Goal: Task Accomplishment & Management: Complete application form

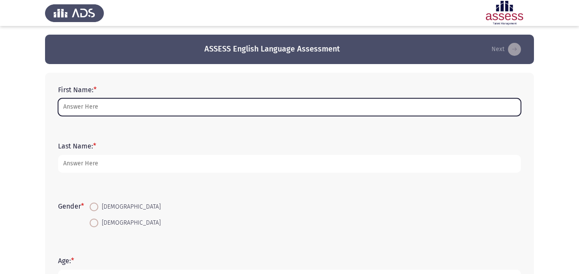
click at [85, 106] on input "First Name: *" at bounding box center [289, 107] width 463 height 18
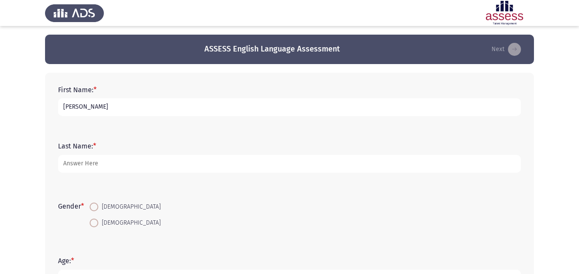
type input "[PERSON_NAME]"
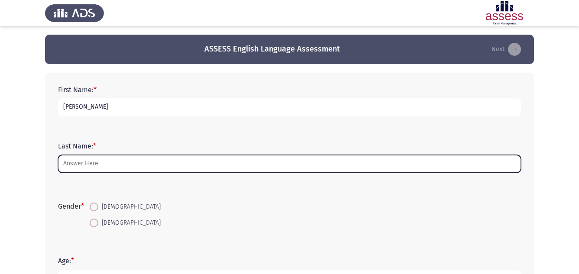
click at [93, 165] on input "Last Name: *" at bounding box center [289, 164] width 463 height 18
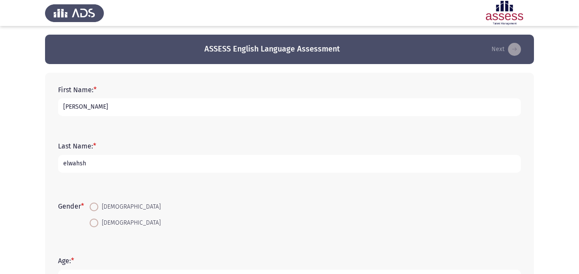
type input "elwahsh"
click at [94, 205] on span at bounding box center [94, 207] width 9 height 9
click at [94, 205] on input "[DEMOGRAPHIC_DATA]" at bounding box center [94, 207] width 9 height 9
radio input "true"
click at [87, 260] on form "Age: *" at bounding box center [289, 272] width 463 height 30
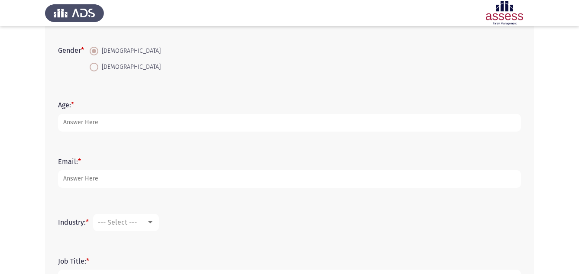
scroll to position [173, 0]
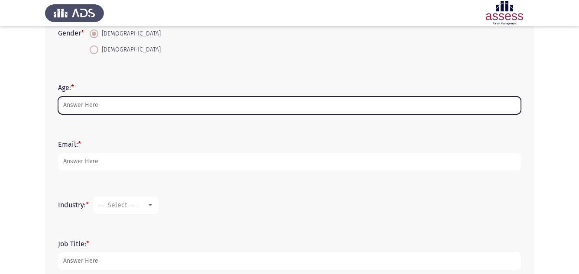
click at [72, 107] on input "Age: *" at bounding box center [289, 106] width 463 height 18
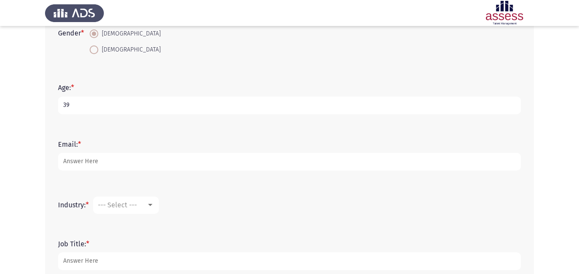
type input "39"
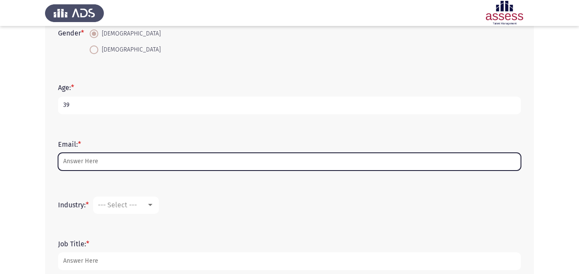
click at [84, 162] on input "Email: *" at bounding box center [289, 162] width 463 height 18
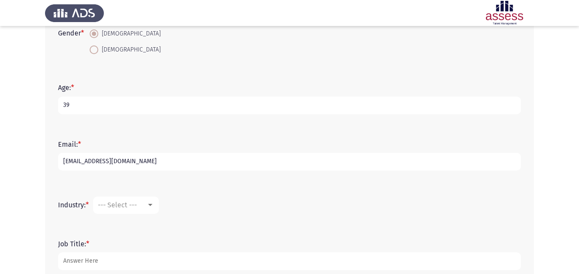
type input "[EMAIL_ADDRESS][DOMAIN_NAME]"
click at [152, 205] on div at bounding box center [150, 205] width 4 height 2
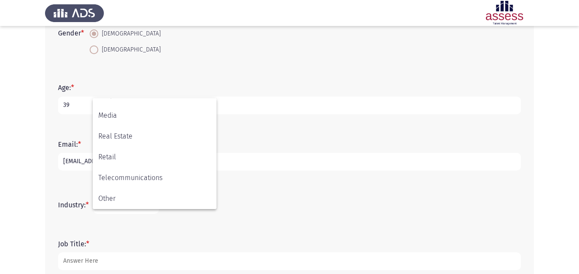
scroll to position [187, 0]
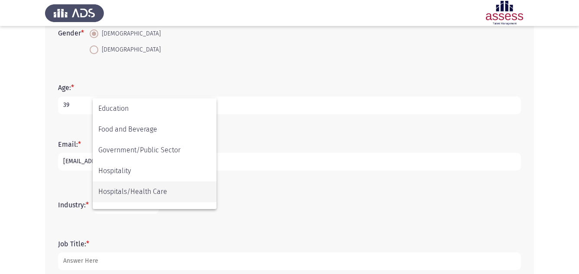
click at [135, 192] on span "Hospitals/Health Care" at bounding box center [154, 191] width 113 height 21
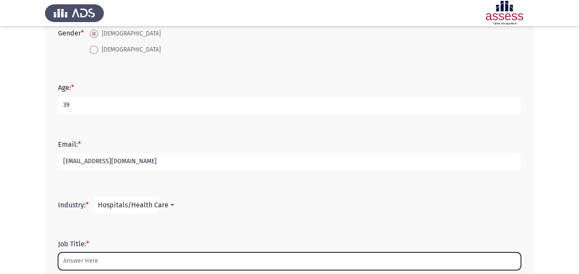
click at [88, 259] on input "Job Title: *" at bounding box center [289, 261] width 463 height 18
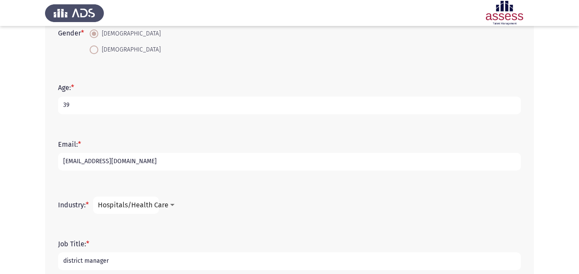
scroll to position [226, 0]
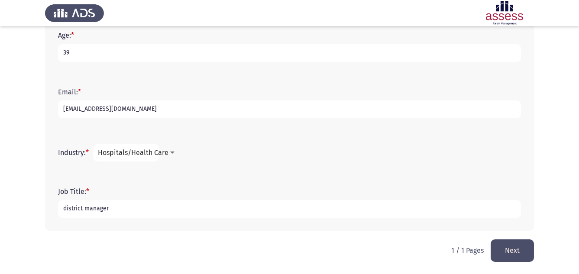
type input "district manager"
click at [515, 252] on button "Next" at bounding box center [512, 250] width 43 height 22
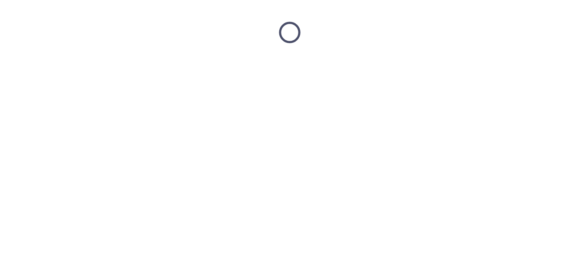
scroll to position [0, 0]
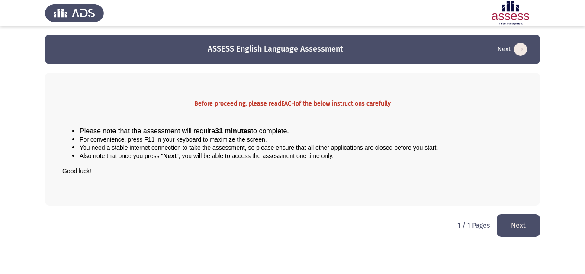
click at [520, 224] on button "Next" at bounding box center [518, 225] width 43 height 22
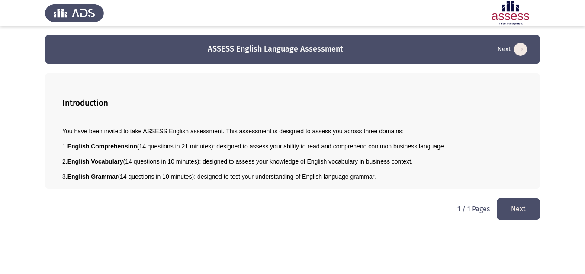
click at [520, 215] on button "Next" at bounding box center [518, 209] width 43 height 22
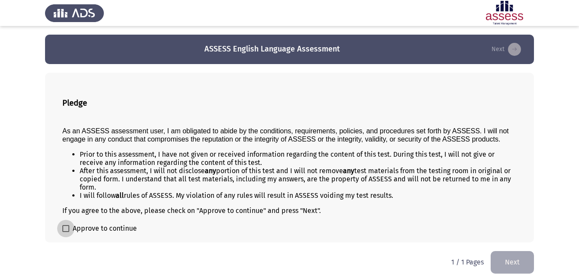
click at [67, 229] on span at bounding box center [65, 228] width 7 height 7
click at [66, 232] on input "Approve to continue" at bounding box center [65, 232] width 0 height 0
checkbox input "true"
click at [517, 260] on button "Next" at bounding box center [512, 262] width 43 height 22
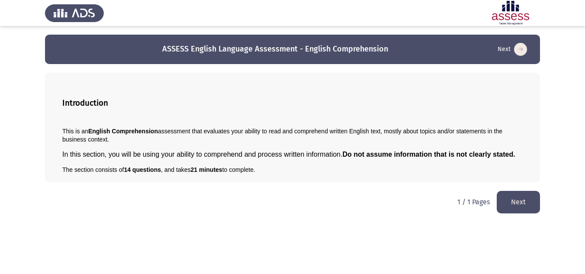
click at [518, 199] on button "Next" at bounding box center [518, 202] width 43 height 22
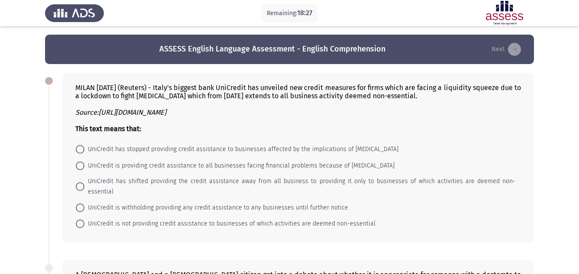
click at [155, 219] on span "UniCredit is not providing credit assistance to businesses of which activities …" at bounding box center [229, 224] width 291 height 10
click at [84, 220] on input "UniCredit is not providing credit assistance to businesses of which activities …" at bounding box center [80, 224] width 9 height 9
radio input "true"
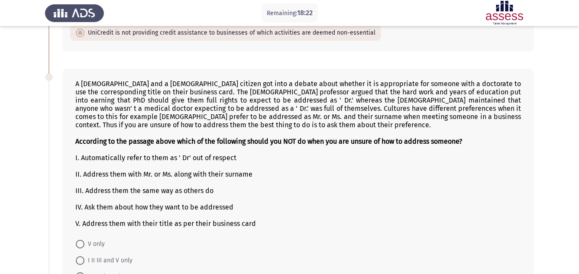
scroll to position [208, 0]
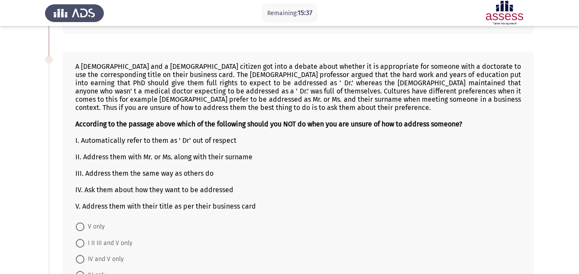
click at [113, 254] on span "IV and V only" at bounding box center [103, 259] width 39 height 10
click at [84, 255] on input "IV and V only" at bounding box center [80, 259] width 9 height 9
radio input "true"
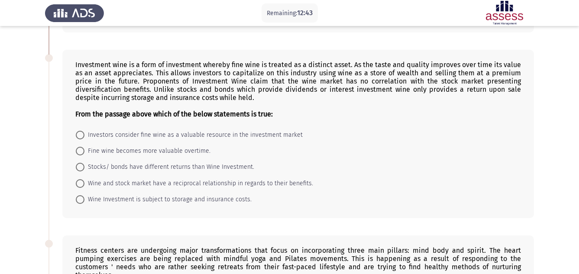
scroll to position [502, 0]
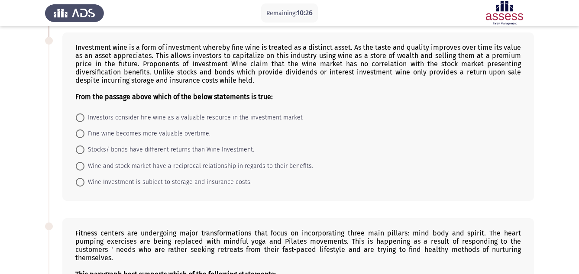
click at [79, 162] on span at bounding box center [80, 166] width 9 height 9
click at [79, 162] on input "Wine and stock market have a reciprocal relationship in regards to their benefi…" at bounding box center [80, 166] width 9 height 9
radio input "true"
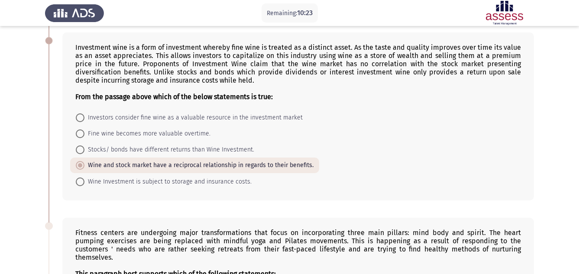
click at [82, 129] on span at bounding box center [80, 133] width 9 height 9
click at [82, 129] on input "Fine wine becomes more valuable overtime." at bounding box center [80, 133] width 9 height 9
radio input "true"
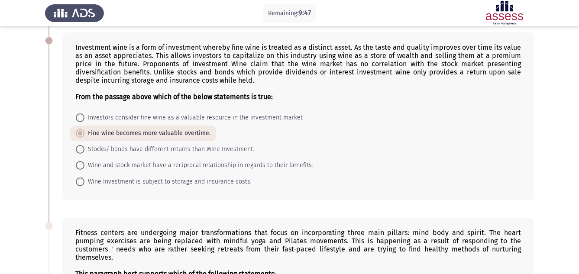
click at [79, 161] on span at bounding box center [80, 165] width 9 height 9
click at [79, 161] on input "Wine and stock market have a reciprocal relationship in regards to their benefi…" at bounding box center [80, 165] width 9 height 9
radio input "true"
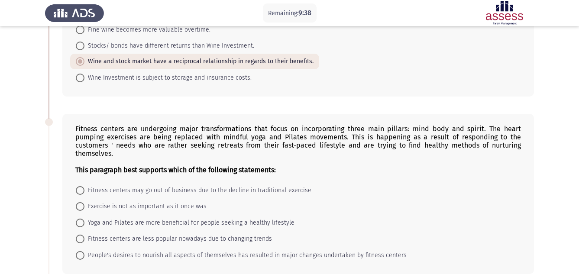
scroll to position [623, 0]
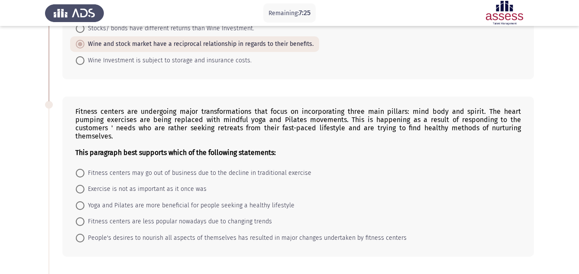
click at [80, 201] on span at bounding box center [80, 205] width 9 height 9
click at [80, 201] on input "Yoga and Pilates are more beneficial for people seeking a healthy lifestyle" at bounding box center [80, 205] width 9 height 9
radio input "true"
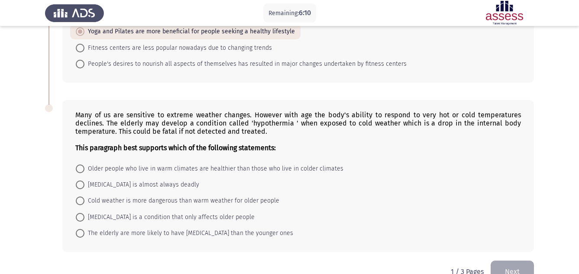
scroll to position [800, 0]
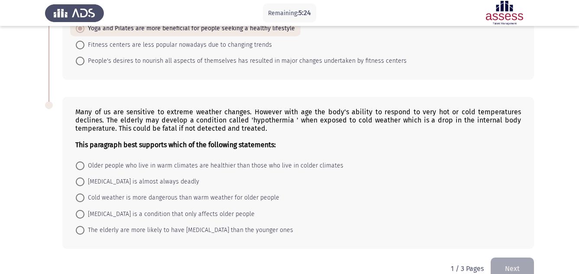
click at [80, 230] on span at bounding box center [80, 230] width 0 height 0
click at [80, 226] on input "The elderly are more likely to have [MEDICAL_DATA] than the younger ones" at bounding box center [80, 230] width 9 height 9
radio input "true"
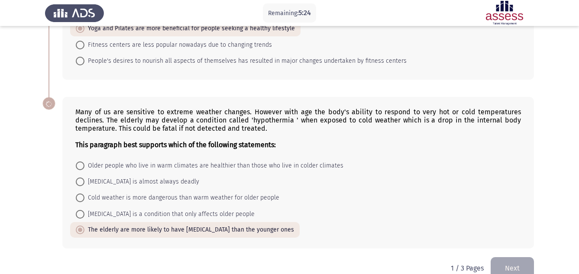
scroll to position [799, 0]
click at [513, 258] on button "Next" at bounding box center [512, 269] width 43 height 22
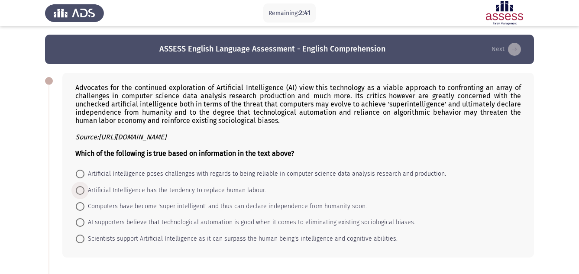
click at [81, 190] on span at bounding box center [80, 190] width 9 height 9
click at [81, 190] on input "Artificial Intelligence has the tendency to replace human labour." at bounding box center [80, 190] width 9 height 9
radio input "true"
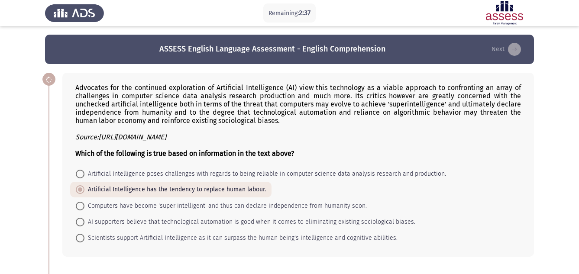
click at [76, 202] on input "Computers have become 'super intelligent' and thus can declare independence fro…" at bounding box center [80, 206] width 9 height 9
radio input "true"
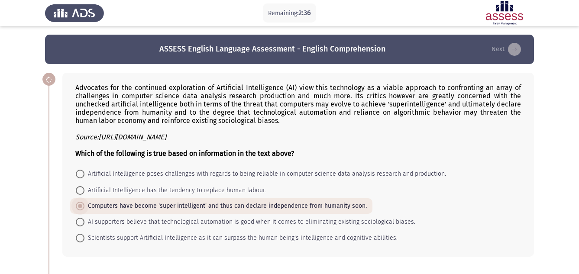
click at [76, 186] on input "Artificial Intelligence has the tendency to replace human labour." at bounding box center [80, 190] width 9 height 9
radio input "true"
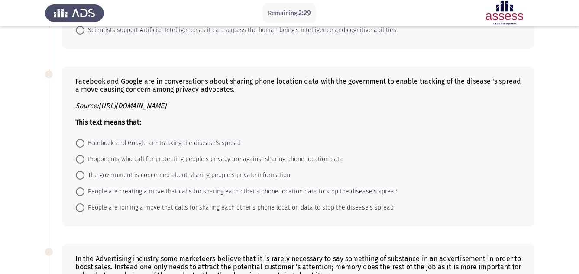
scroll to position [225, 0]
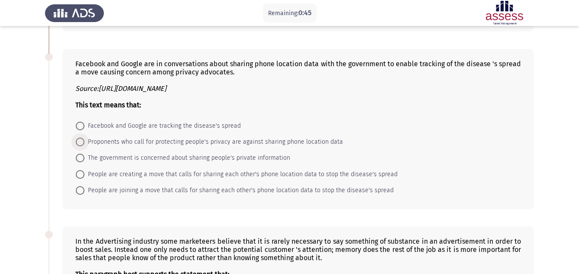
click at [110, 143] on span "Proponents who call for protecting people's privacy are against sharing phone l…" at bounding box center [213, 142] width 258 height 10
click at [84, 143] on input "Proponents who call for protecting people's privacy are against sharing phone l…" at bounding box center [80, 142] width 9 height 9
radio input "true"
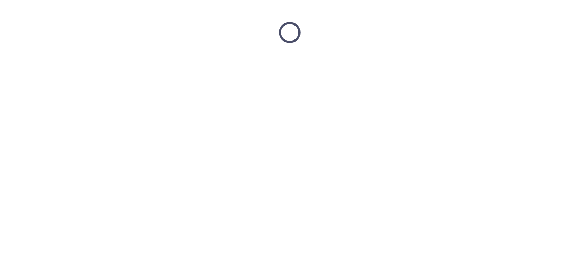
scroll to position [0, 0]
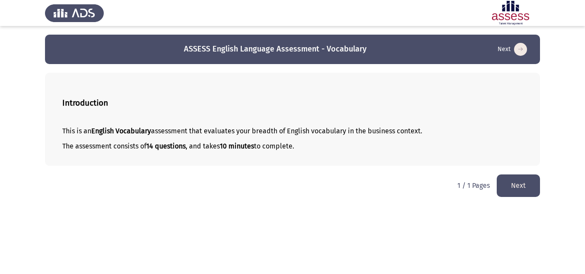
click at [521, 185] on button "Next" at bounding box center [518, 185] width 43 height 22
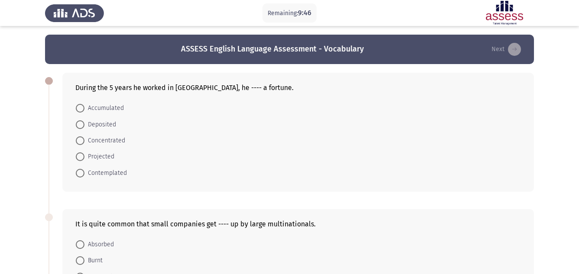
click at [109, 107] on span "Accumulated" at bounding box center [103, 108] width 39 height 10
click at [84, 107] on input "Accumulated" at bounding box center [80, 108] width 9 height 9
radio input "true"
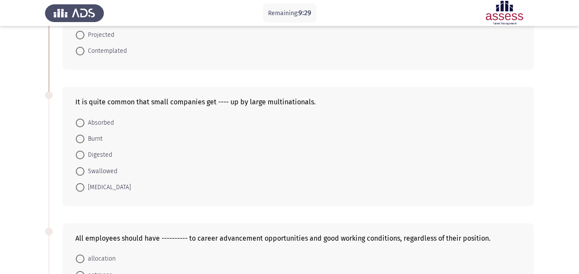
scroll to position [139, 0]
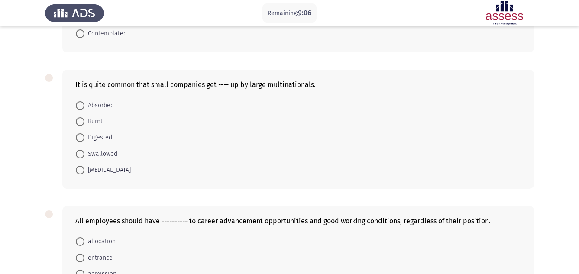
click at [105, 155] on span "Swallowed" at bounding box center [100, 154] width 33 height 10
click at [84, 155] on input "Swallowed" at bounding box center [80, 154] width 9 height 9
radio input "true"
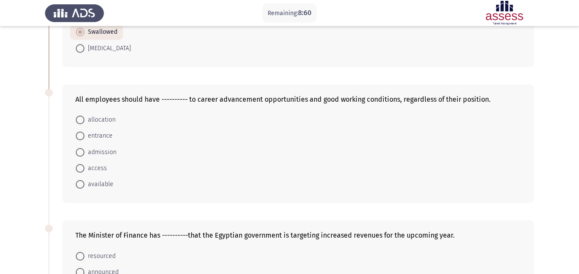
scroll to position [277, 0]
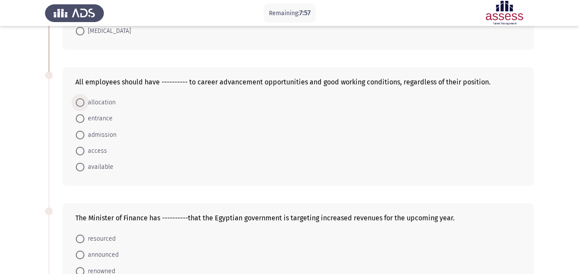
click at [81, 103] on span at bounding box center [80, 102] width 9 height 9
click at [81, 103] on input "allocation" at bounding box center [80, 102] width 9 height 9
radio input "true"
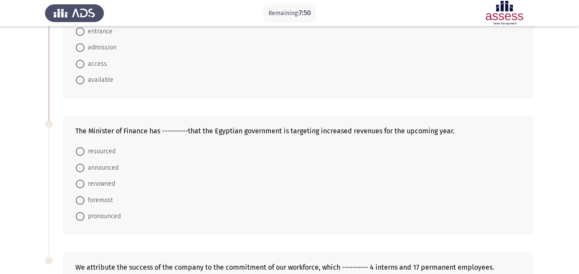
scroll to position [381, 0]
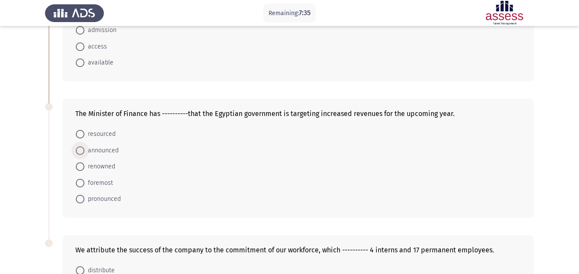
click at [106, 155] on span "announced" at bounding box center [101, 150] width 34 height 10
click at [84, 155] on input "announced" at bounding box center [80, 150] width 9 height 9
radio input "true"
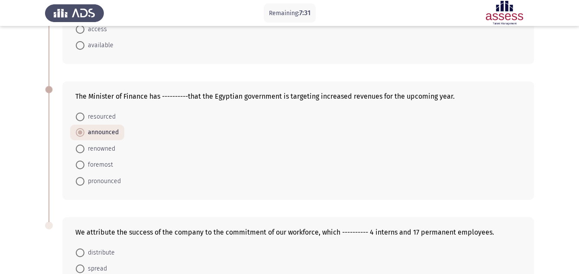
scroll to position [504, 0]
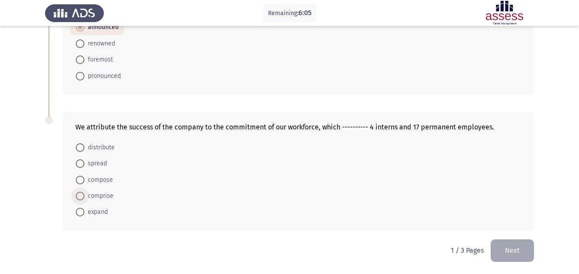
click at [97, 196] on span "comprise" at bounding box center [98, 196] width 29 height 10
click at [84, 196] on input "comprise" at bounding box center [80, 196] width 9 height 9
radio input "true"
click at [507, 249] on button "Next" at bounding box center [512, 250] width 43 height 22
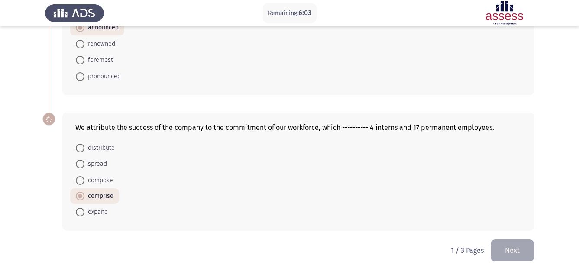
scroll to position [0, 0]
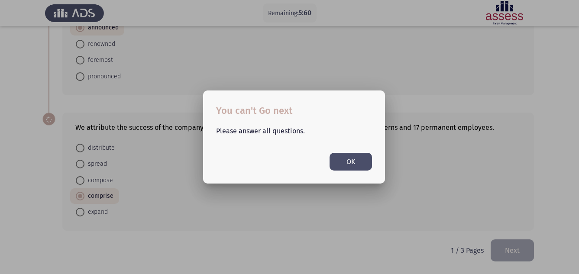
click at [345, 166] on button "OK" at bounding box center [350, 162] width 42 height 18
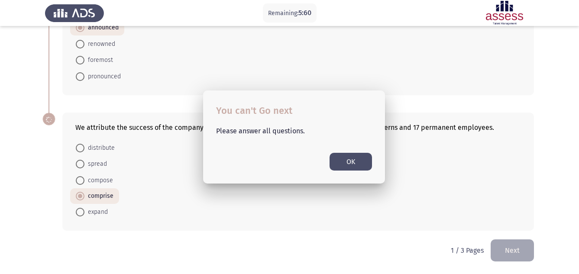
scroll to position [503, 0]
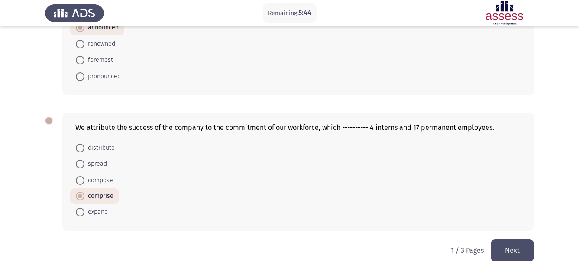
click at [514, 248] on button "Next" at bounding box center [512, 250] width 43 height 22
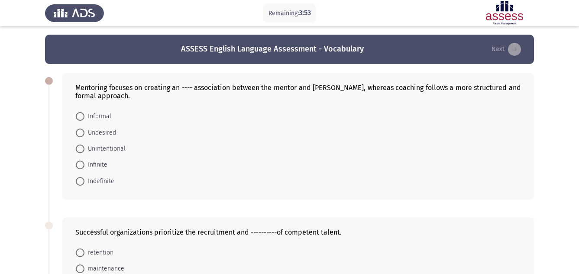
click at [98, 118] on span "Informal" at bounding box center [97, 116] width 27 height 10
click at [84, 118] on input "Informal" at bounding box center [80, 116] width 9 height 9
radio input "true"
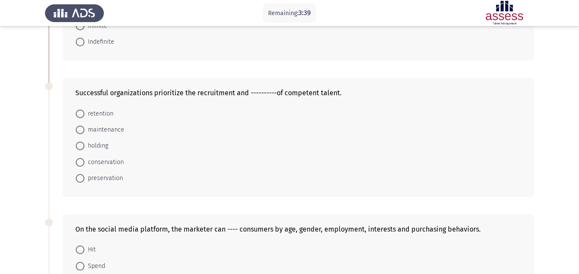
scroll to position [156, 0]
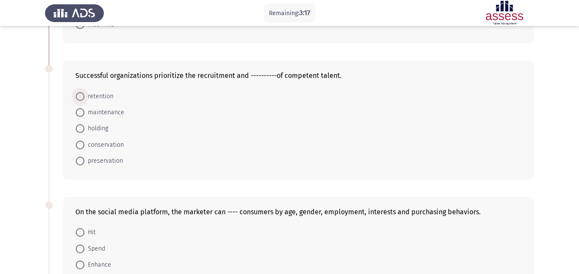
click at [80, 97] on span at bounding box center [80, 97] width 0 height 0
click at [80, 97] on input "retention" at bounding box center [80, 96] width 9 height 9
radio input "true"
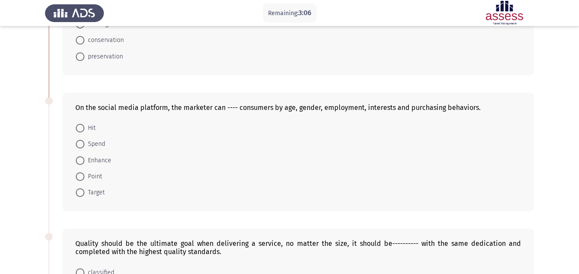
scroll to position [277, 0]
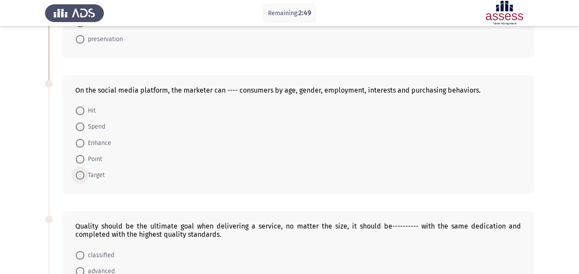
click at [80, 176] on span at bounding box center [80, 175] width 9 height 9
click at [80, 176] on input "Target" at bounding box center [80, 175] width 9 height 9
radio input "true"
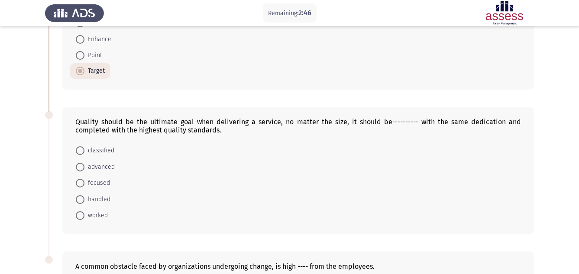
scroll to position [398, 0]
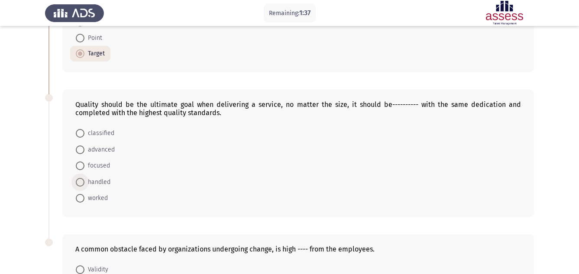
click at [81, 184] on span at bounding box center [80, 182] width 9 height 9
click at [81, 184] on input "handled" at bounding box center [80, 182] width 9 height 9
radio input "true"
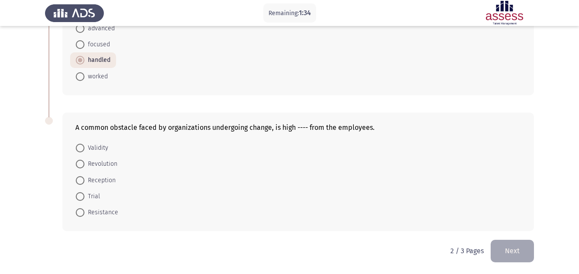
scroll to position [520, 0]
click at [80, 214] on span at bounding box center [80, 212] width 9 height 9
click at [80, 214] on input "Resistance" at bounding box center [80, 212] width 9 height 9
radio input "true"
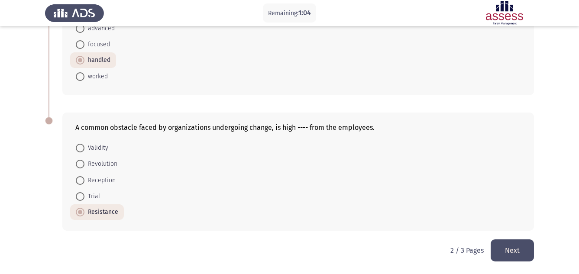
click at [405, 197] on form "Validity Revolution Reception Trial Resistance" at bounding box center [298, 180] width 446 height 80
click at [509, 250] on button "Next" at bounding box center [512, 250] width 43 height 22
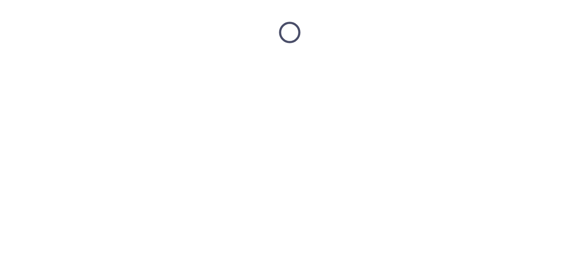
scroll to position [0, 0]
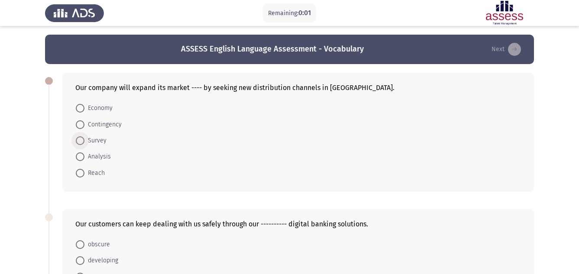
click at [79, 142] on span at bounding box center [80, 140] width 9 height 9
click at [79, 142] on input "Survey" at bounding box center [80, 140] width 9 height 9
radio input "true"
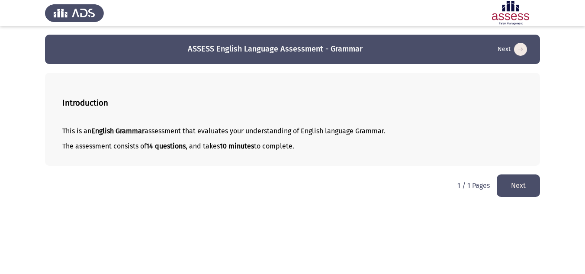
click at [521, 183] on button "Next" at bounding box center [518, 185] width 43 height 22
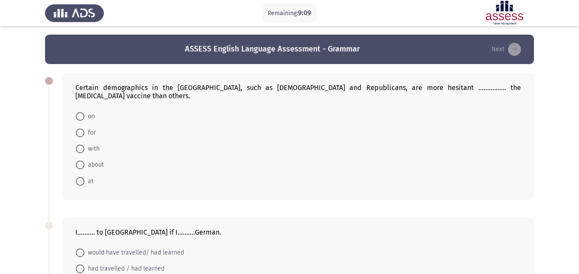
click at [81, 112] on span at bounding box center [80, 116] width 9 height 9
click at [81, 112] on input "on" at bounding box center [80, 116] width 9 height 9
radio input "true"
click at [76, 128] on input "for" at bounding box center [80, 132] width 9 height 9
radio input "true"
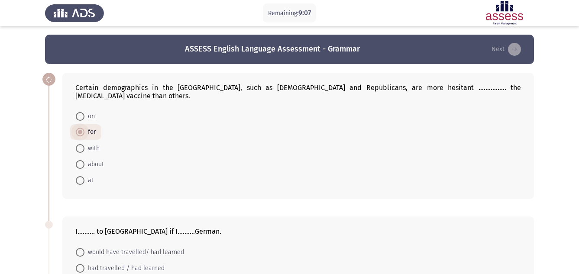
click at [76, 144] on input "with" at bounding box center [80, 148] width 9 height 9
radio input "true"
click at [79, 112] on span at bounding box center [80, 116] width 9 height 9
click at [79, 112] on input "on" at bounding box center [80, 116] width 9 height 9
radio input "true"
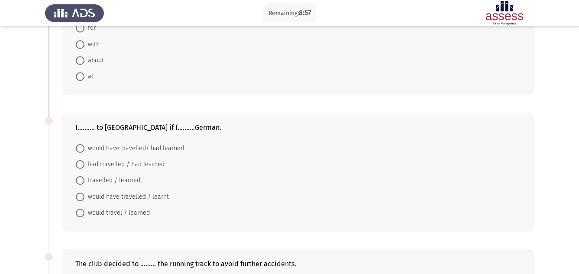
scroll to position [121, 0]
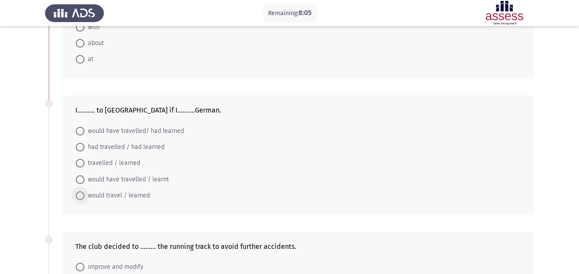
click at [91, 190] on span "would travel / learned" at bounding box center [116, 195] width 65 height 10
click at [84, 191] on input "would travel / learned" at bounding box center [80, 195] width 9 height 9
radio input "true"
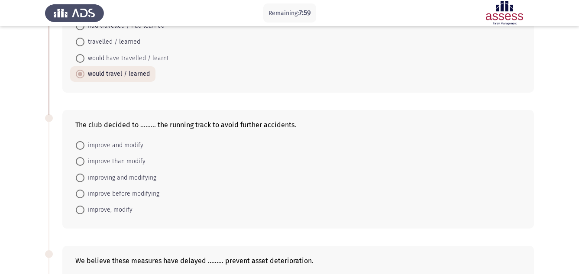
scroll to position [260, 0]
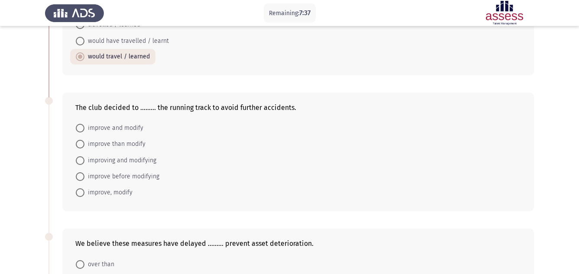
click at [134, 123] on span "improve and modify" at bounding box center [113, 128] width 59 height 10
click at [84, 124] on input "improve and modify" at bounding box center [80, 128] width 9 height 9
radio input "true"
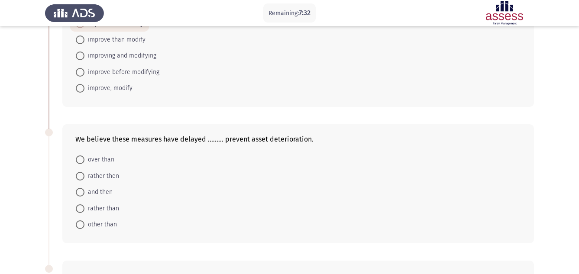
scroll to position [381, 0]
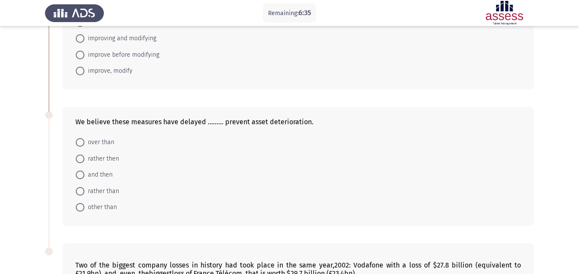
click at [100, 186] on span "rather than" at bounding box center [101, 191] width 35 height 10
click at [84, 187] on input "rather than" at bounding box center [80, 191] width 9 height 9
radio input "true"
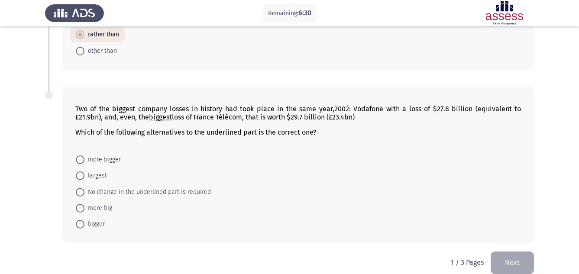
scroll to position [541, 0]
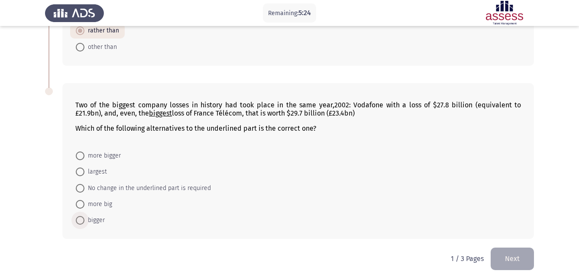
click at [94, 215] on span "bigger" at bounding box center [94, 220] width 20 height 10
click at [84, 216] on input "bigger" at bounding box center [80, 220] width 9 height 9
radio input "true"
click at [510, 251] on button "Next" at bounding box center [512, 259] width 43 height 22
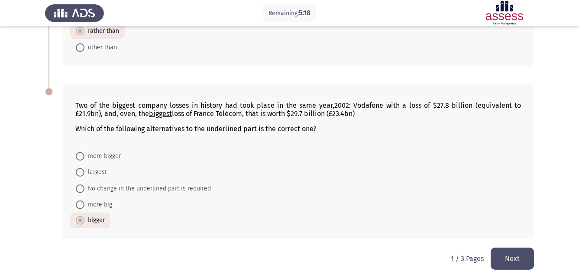
scroll to position [0, 0]
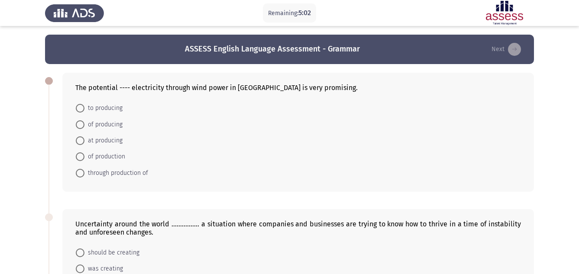
click at [115, 123] on span "of producing" at bounding box center [103, 124] width 38 height 10
click at [84, 123] on input "of producing" at bounding box center [80, 124] width 9 height 9
radio input "true"
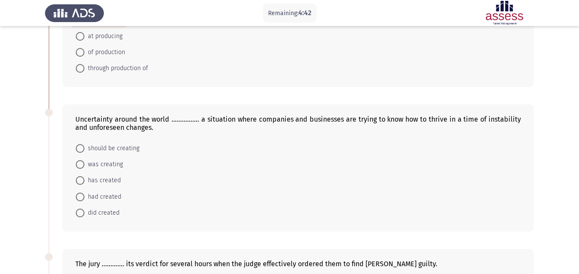
scroll to position [121, 0]
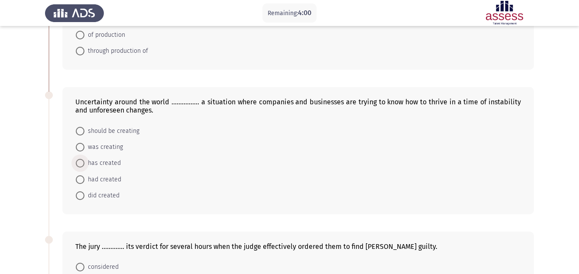
click at [81, 164] on span at bounding box center [80, 163] width 9 height 9
click at [81, 164] on input "has created" at bounding box center [80, 163] width 9 height 9
radio input "true"
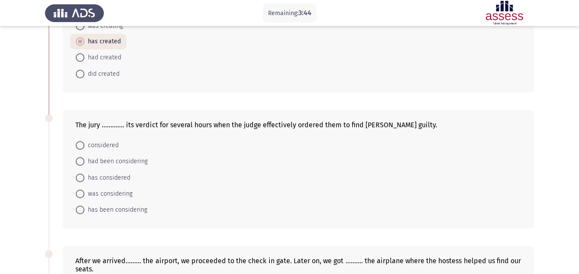
scroll to position [260, 0]
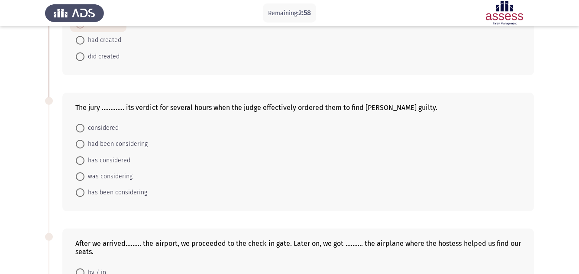
click at [106, 129] on span "considered" at bounding box center [101, 128] width 34 height 10
click at [84, 129] on input "considered" at bounding box center [80, 128] width 9 height 9
radio input "true"
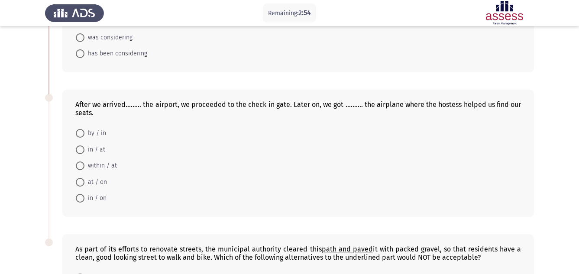
scroll to position [416, 0]
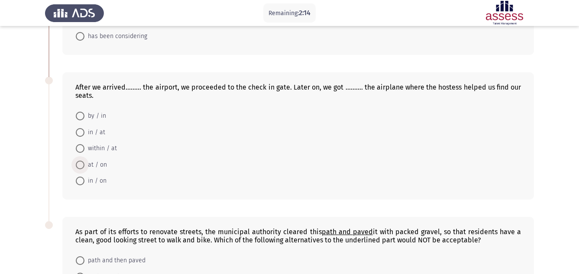
click at [81, 162] on span at bounding box center [80, 165] width 9 height 9
click at [81, 162] on input "at / on" at bounding box center [80, 165] width 9 height 9
radio input "true"
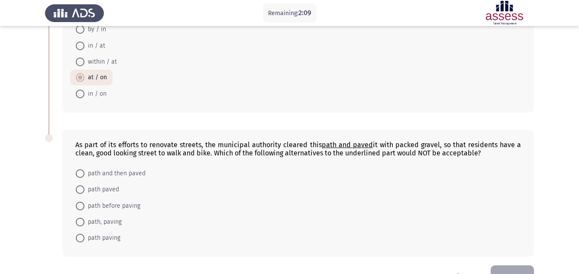
scroll to position [520, 0]
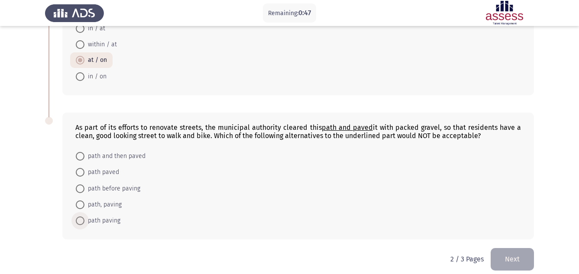
click at [95, 221] on span "path paving" at bounding box center [102, 221] width 36 height 10
click at [84, 221] on input "path paving" at bounding box center [80, 220] width 9 height 9
radio input "true"
click at [515, 258] on button "Next" at bounding box center [512, 259] width 43 height 22
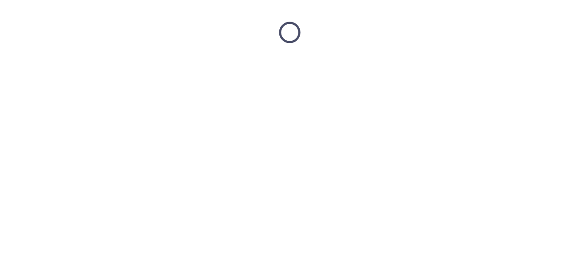
scroll to position [0, 0]
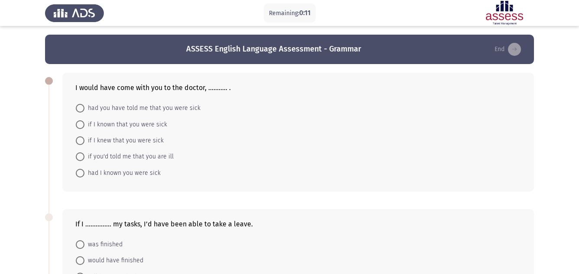
click at [82, 158] on span at bounding box center [80, 156] width 9 height 9
click at [82, 158] on input "if you'd told me that you are ill" at bounding box center [80, 156] width 9 height 9
radio input "true"
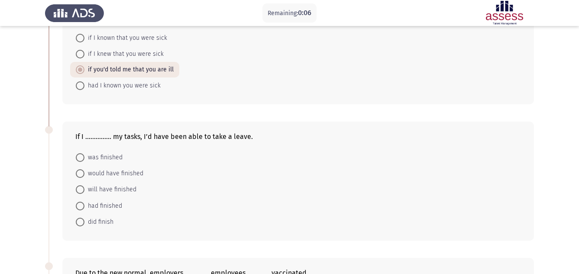
scroll to position [104, 0]
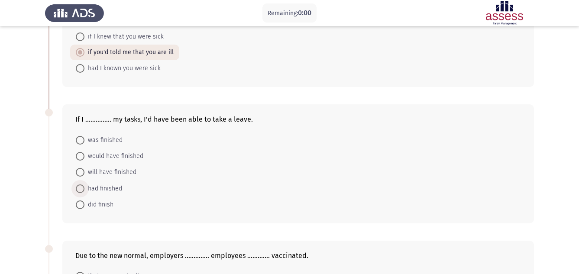
click at [81, 187] on span at bounding box center [80, 188] width 9 height 9
click at [81, 187] on input "had finished" at bounding box center [80, 188] width 9 height 9
radio input "true"
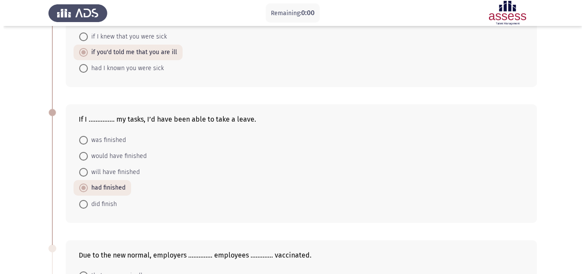
scroll to position [0, 0]
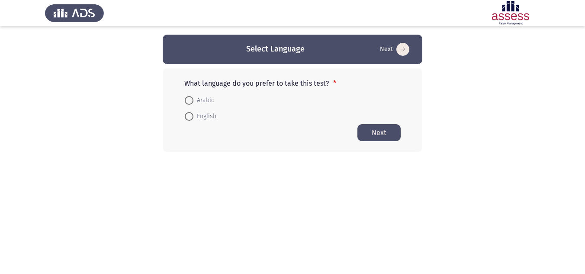
click at [188, 116] on span at bounding box center [189, 116] width 9 height 9
click at [188, 116] on input "English" at bounding box center [189, 116] width 9 height 9
radio input "true"
click at [374, 134] on button "Next" at bounding box center [379, 132] width 43 height 17
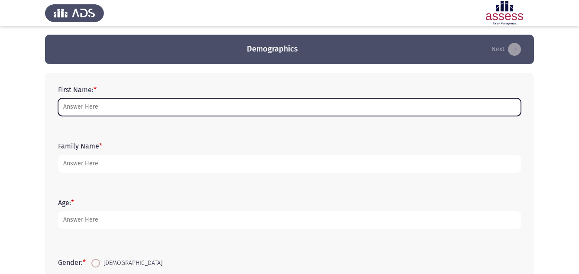
click at [84, 107] on input "First Name: *" at bounding box center [289, 107] width 463 height 18
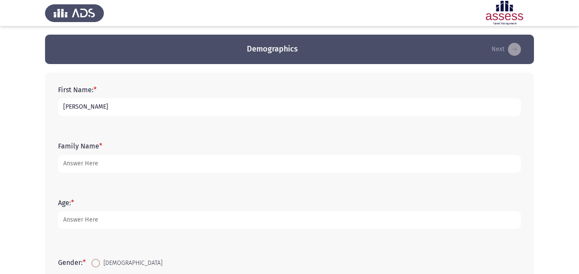
type input "[PERSON_NAME]"
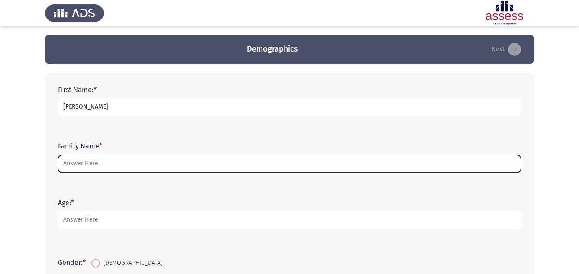
click at [90, 166] on input "Family Name *" at bounding box center [289, 164] width 463 height 18
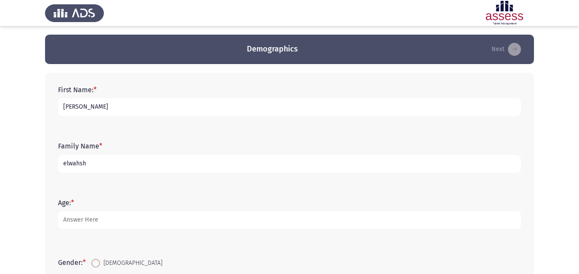
type input "elwahsh"
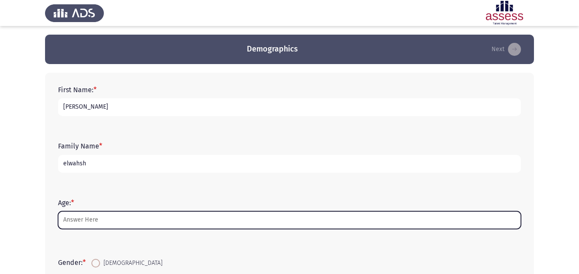
click at [88, 222] on input "Age: *" at bounding box center [289, 220] width 463 height 18
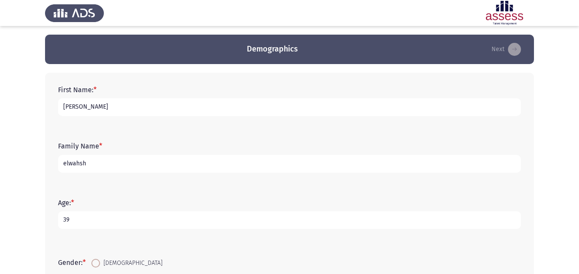
type input "39"
click at [96, 265] on span at bounding box center [95, 263] width 9 height 9
click at [96, 265] on input "[DEMOGRAPHIC_DATA]" at bounding box center [95, 263] width 9 height 9
radio input "true"
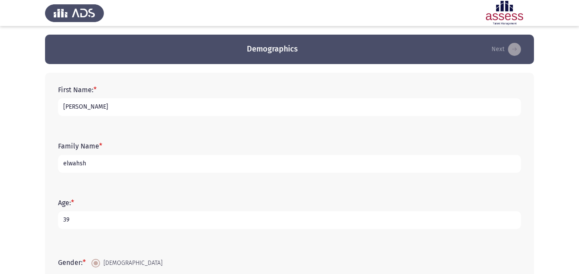
radio input "true"
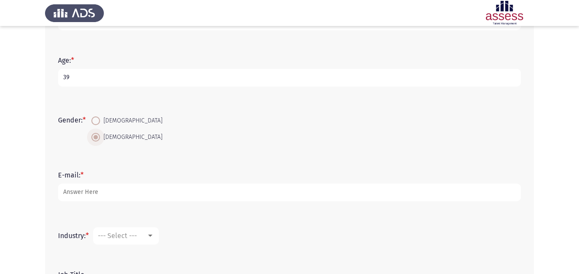
click at [91, 116] on input "[DEMOGRAPHIC_DATA]" at bounding box center [95, 120] width 9 height 9
radio input "true"
click at [91, 133] on input "[DEMOGRAPHIC_DATA]" at bounding box center [95, 137] width 9 height 9
radio input "true"
click at [91, 116] on input "[DEMOGRAPHIC_DATA]" at bounding box center [95, 120] width 9 height 9
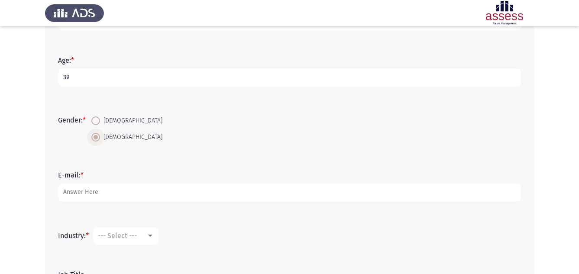
radio input "true"
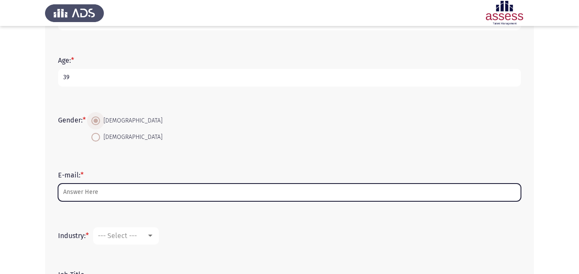
click at [76, 190] on input "E-mail: *" at bounding box center [289, 193] width 463 height 18
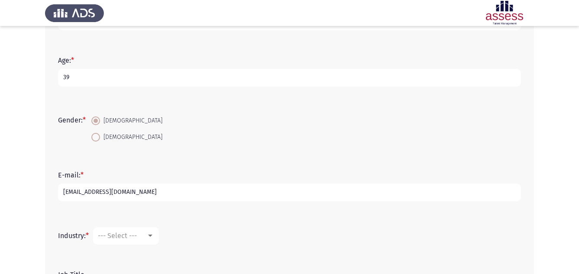
type input "[EMAIL_ADDRESS][DOMAIN_NAME]"
click at [152, 237] on div at bounding box center [150, 235] width 8 height 7
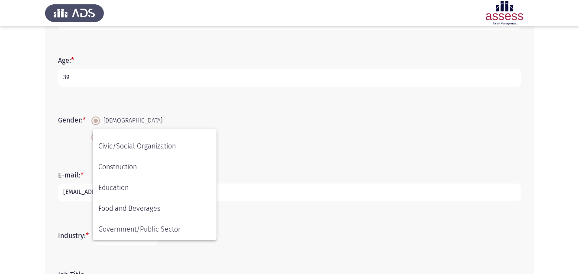
scroll to position [194, 0]
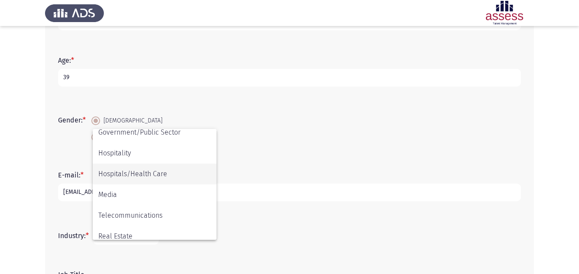
click at [151, 177] on span "Hospitals/Health Care" at bounding box center [154, 174] width 113 height 21
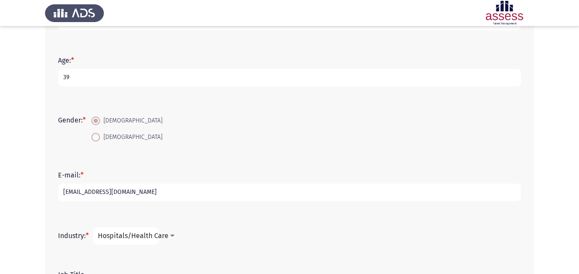
scroll to position [282, 0]
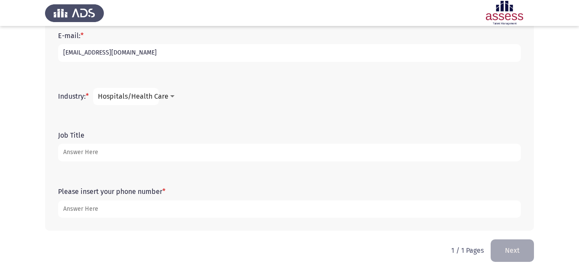
click at [85, 154] on input "Job Title" at bounding box center [289, 153] width 463 height 18
type input "district manager"
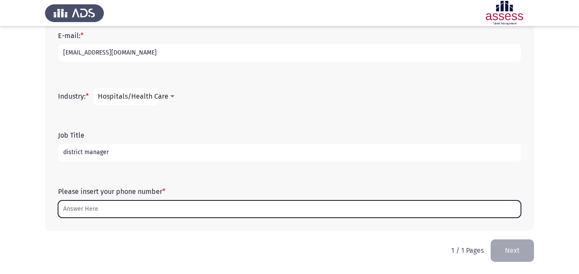
click at [96, 209] on input "Please insert your phone number *" at bounding box center [289, 209] width 463 height 18
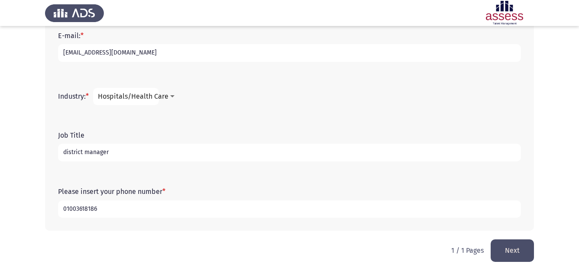
type input "01003618186"
click at [512, 251] on button "Next" at bounding box center [512, 250] width 43 height 22
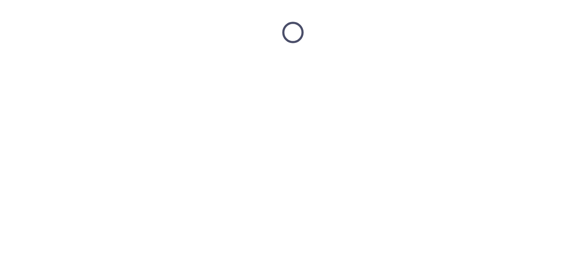
scroll to position [0, 0]
